Goal: Information Seeking & Learning: Check status

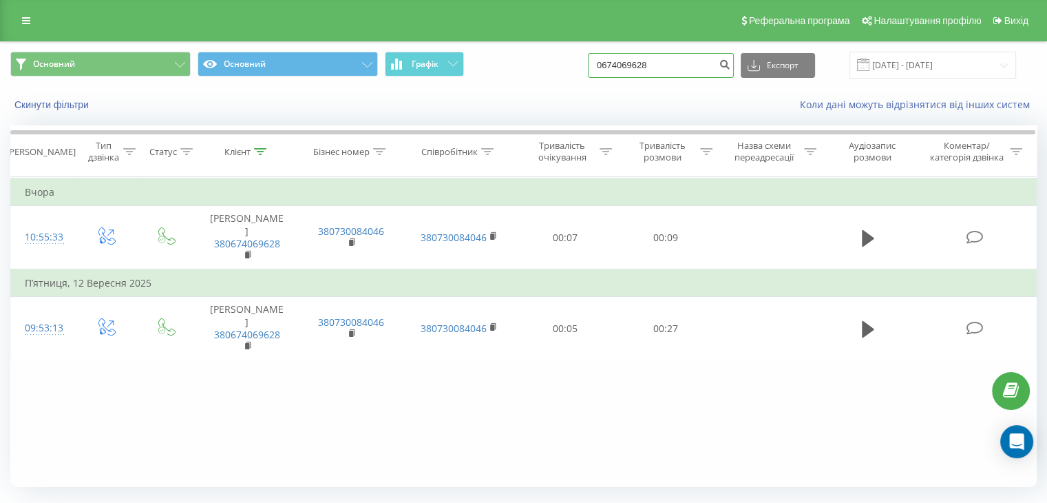
drag, startPoint x: 0, startPoint y: 0, endPoint x: 546, endPoint y: 67, distance: 550.2
click at [546, 67] on div "Основний Основний Графік 0674069628 Експорт .csv .xls .xlsx 18.06.2025 - 18.09.…" at bounding box center [523, 65] width 1027 height 27
paste input "+380 (98) 097 11 80"
type input "+380 (98) 097 11 80"
click at [734, 70] on button "submit" at bounding box center [725, 65] width 19 height 25
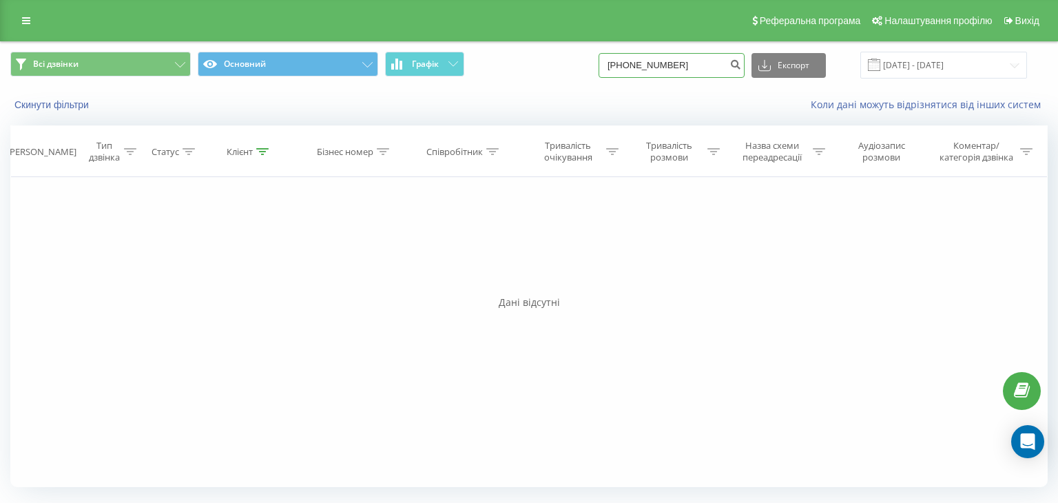
click at [645, 61] on input "+380(98)0971180" at bounding box center [671, 65] width 146 height 25
click at [640, 64] on input "+380(98)0971180" at bounding box center [671, 65] width 146 height 25
type input "0(98)0971180"
click at [744, 70] on button "submit" at bounding box center [735, 65] width 19 height 25
click at [668, 66] on input "[PHONE_NUMBER]" at bounding box center [671, 65] width 146 height 25
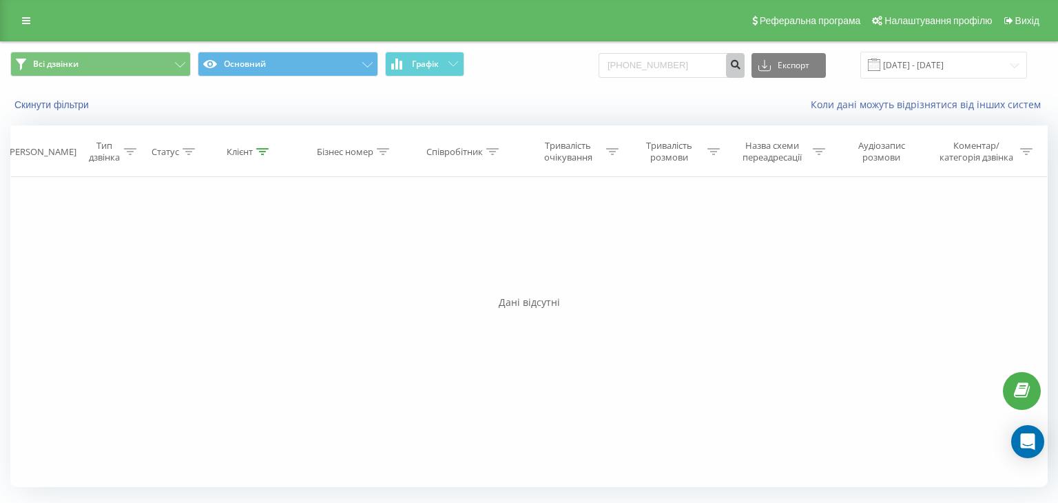
click at [744, 70] on button "submit" at bounding box center [735, 65] width 19 height 25
click at [645, 65] on input "0(98)0971180" at bounding box center [671, 65] width 146 height 25
click at [649, 63] on input "0(98)0971180" at bounding box center [671, 65] width 146 height 25
click at [631, 65] on input "0(980971180" at bounding box center [671, 65] width 146 height 25
click at [636, 65] on input "0(980971180" at bounding box center [671, 65] width 146 height 25
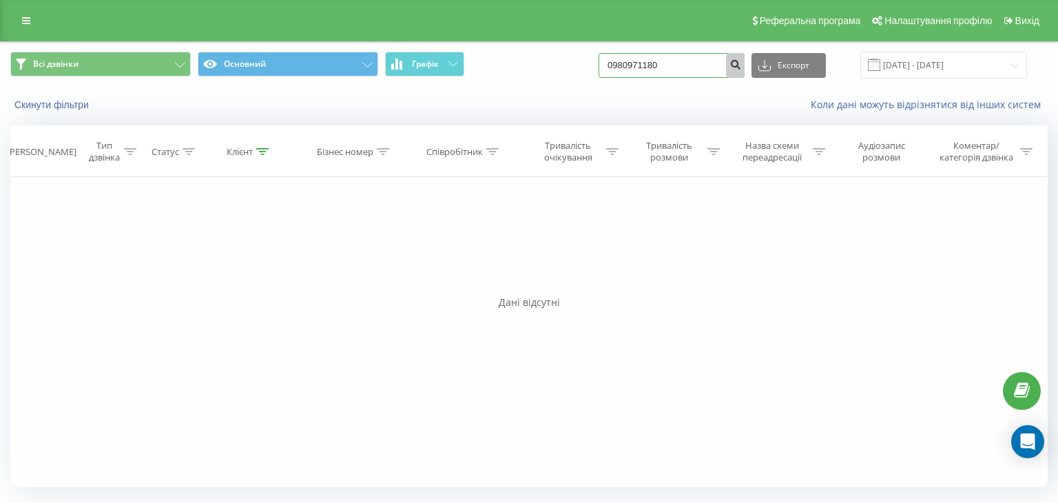
type input "0980971180"
click at [741, 67] on icon "submit" at bounding box center [735, 63] width 12 height 8
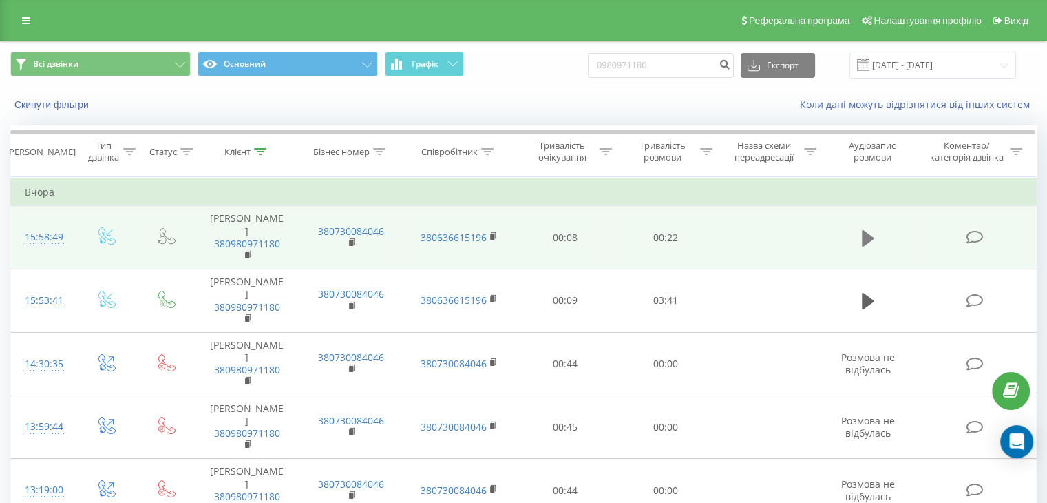
click at [866, 230] on icon at bounding box center [868, 238] width 12 height 17
